Goal: Transaction & Acquisition: Purchase product/service

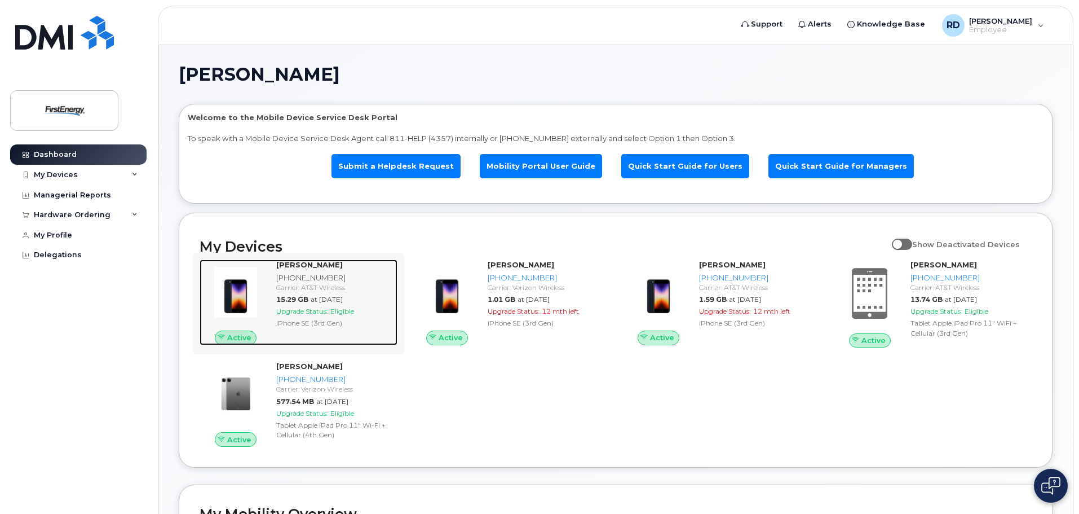
click at [316, 313] on span "Upgrade Status:" at bounding box center [302, 311] width 52 height 8
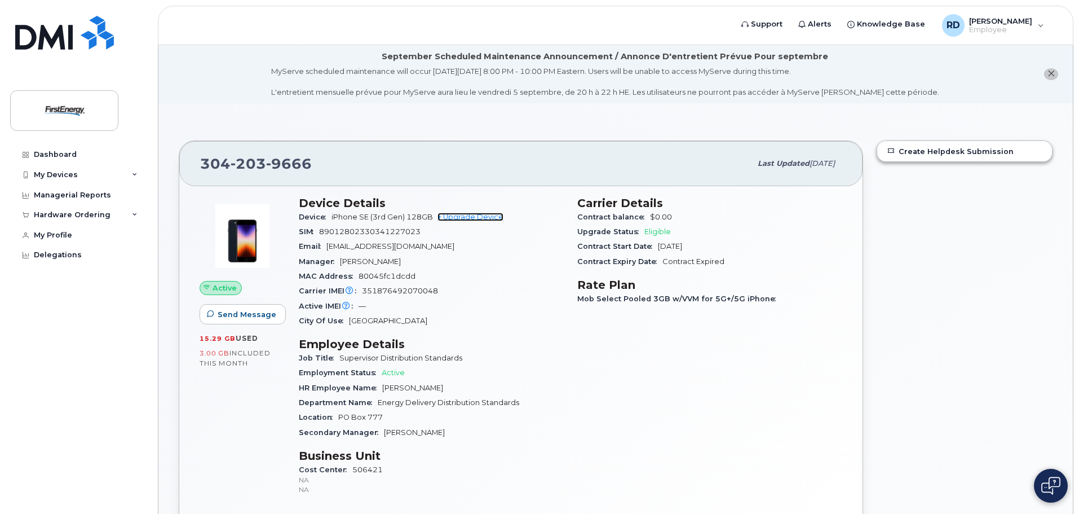
click at [475, 213] on link "+ Upgrade Device" at bounding box center [471, 217] width 66 height 8
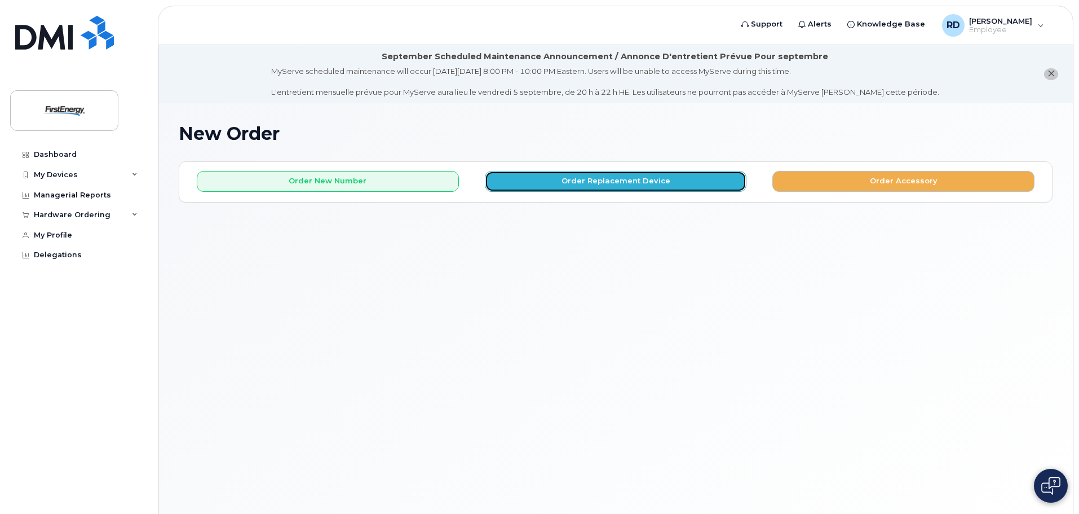
click at [533, 181] on button "Order Replacement Device" at bounding box center [616, 181] width 262 height 21
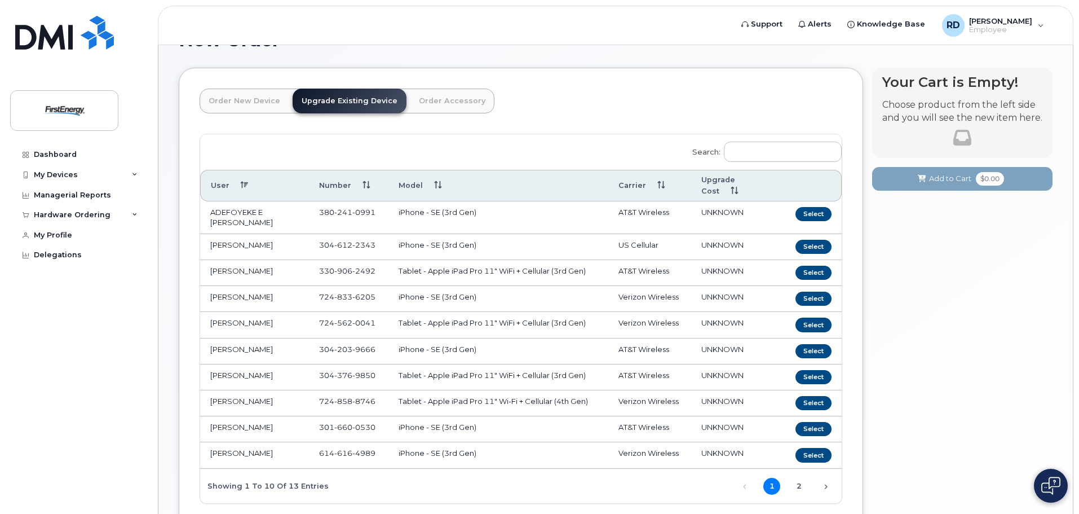
scroll to position [169, 0]
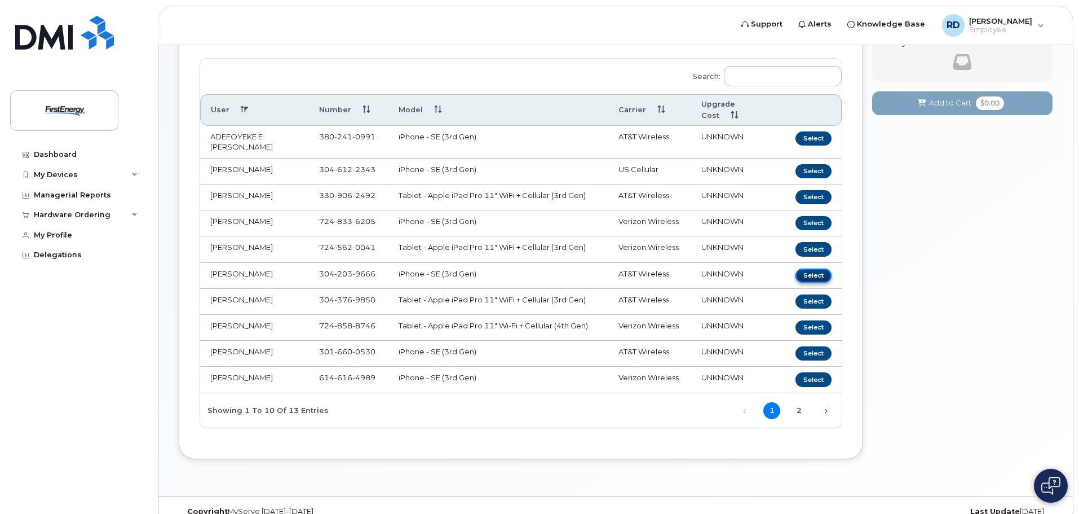
click at [809, 268] on button "Select" at bounding box center [814, 275] width 36 height 14
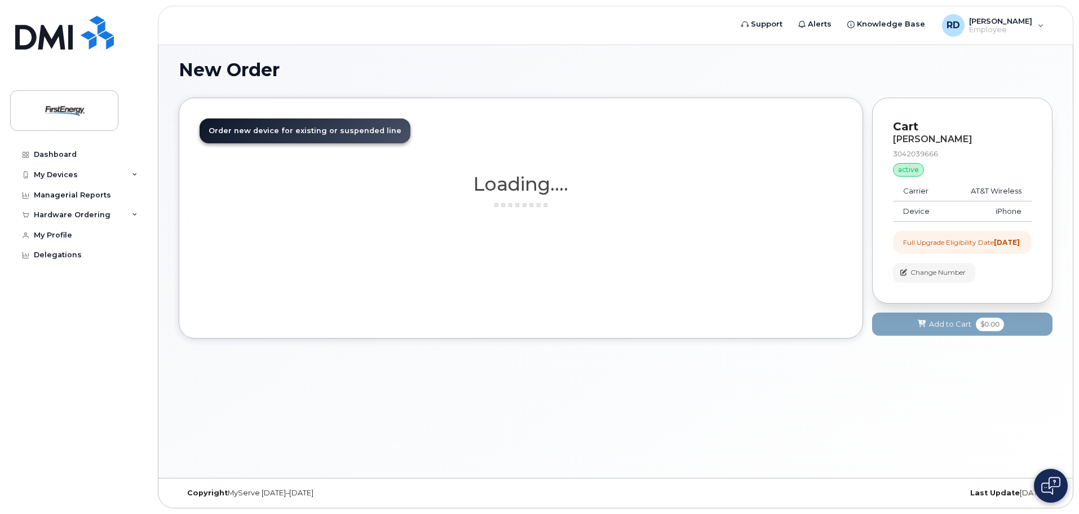
scroll to position [88, 0]
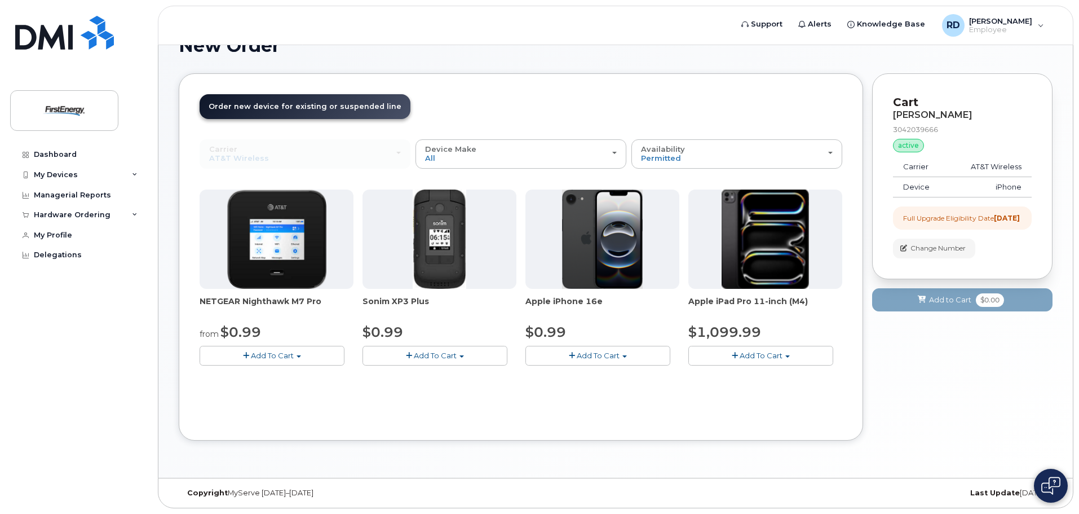
click at [585, 283] on img at bounding box center [602, 238] width 81 height 99
click at [587, 157] on div "Device Make All Cell Phone iPhone Modem Tablet" at bounding box center [521, 153] width 192 height 17
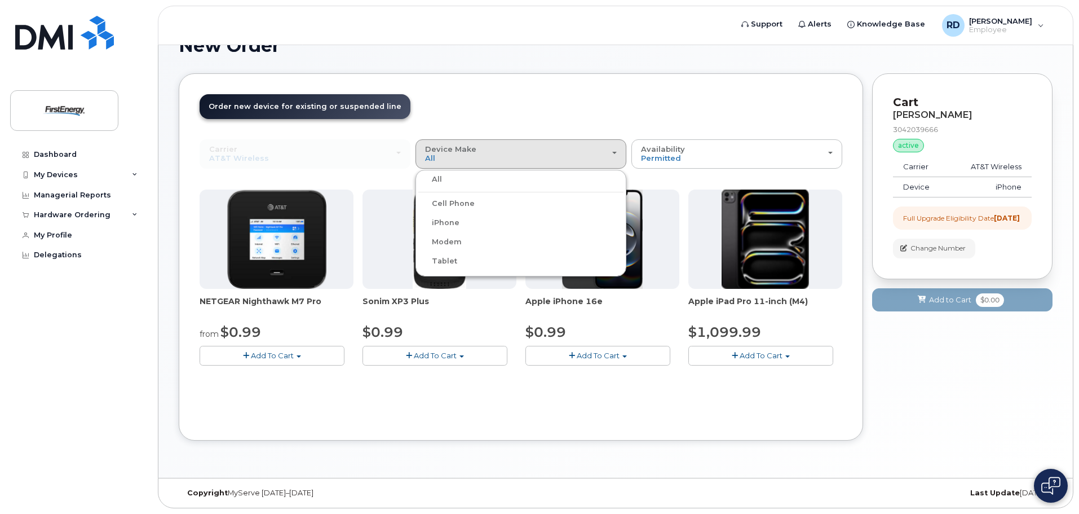
click at [449, 221] on label "iPhone" at bounding box center [438, 223] width 41 height 14
click at [0, 0] on input "iPhone" at bounding box center [0, 0] width 0 height 0
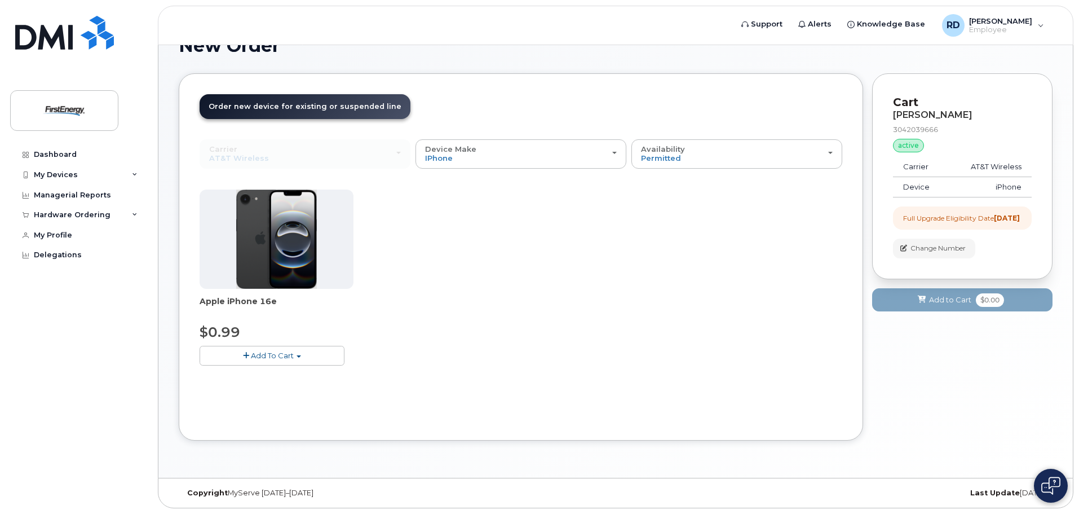
click at [287, 355] on span "Add To Cart" at bounding box center [272, 355] width 43 height 9
click at [316, 355] on button "Add To Cart" at bounding box center [272, 356] width 145 height 20
click at [297, 355] on button "Add To Cart" at bounding box center [272, 356] width 145 height 20
click at [246, 352] on span "button" at bounding box center [246, 355] width 6 height 7
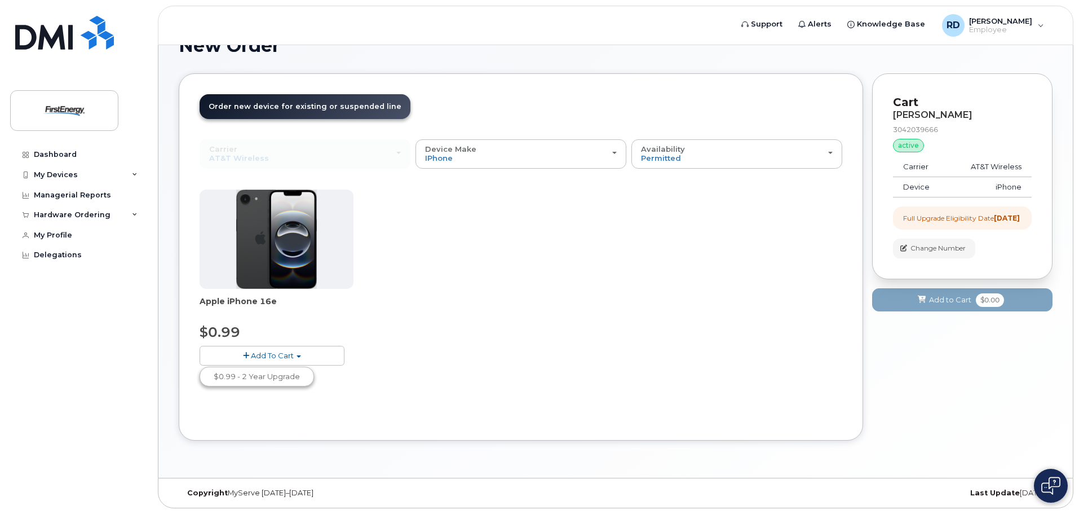
click at [245, 352] on span "button" at bounding box center [246, 355] width 6 height 7
click at [283, 354] on span "Add To Cart" at bounding box center [272, 355] width 43 height 9
click at [250, 376] on link "$0.99 - 2 Year Upgrade" at bounding box center [256, 376] width 109 height 14
